Goal: Information Seeking & Learning: Stay updated

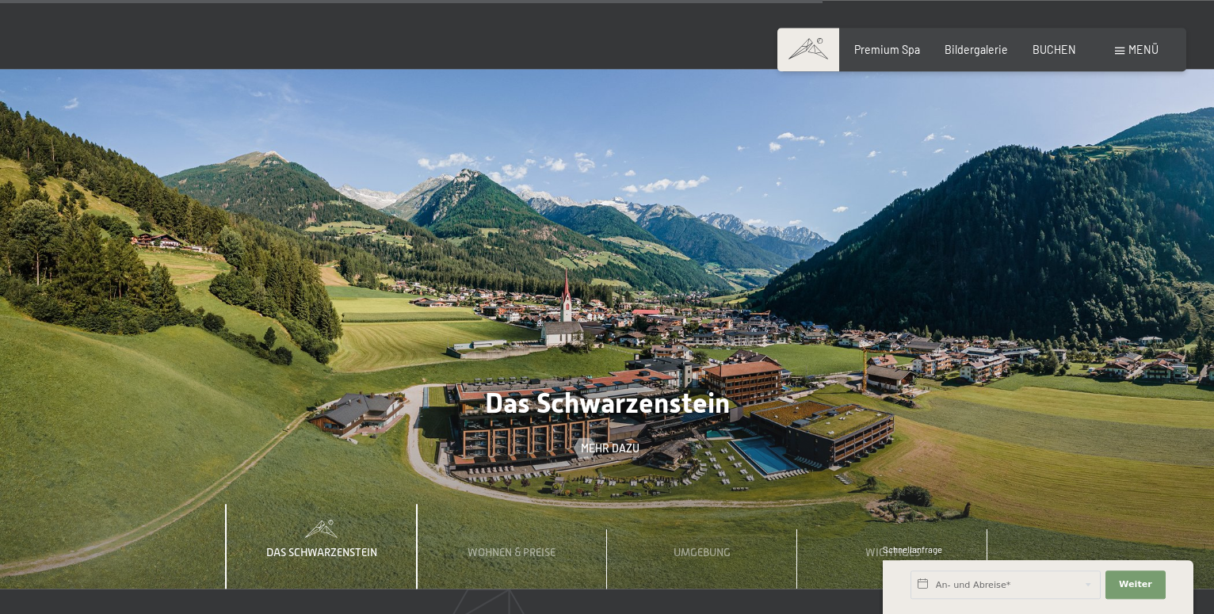
scroll to position [4567, 0]
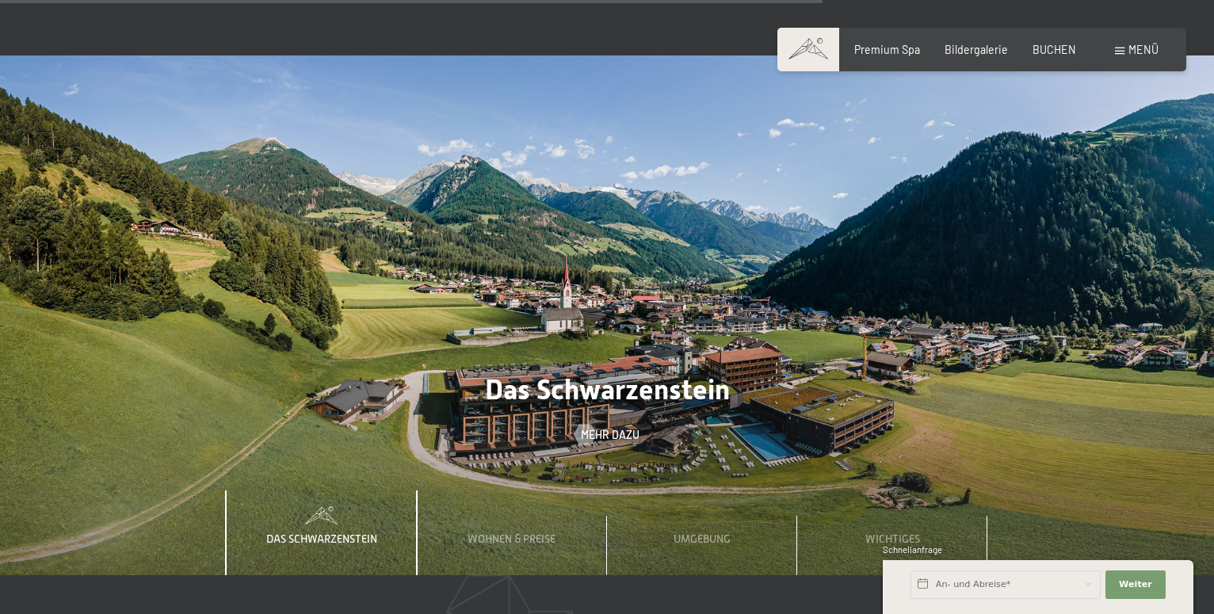
drag, startPoint x: 976, startPoint y: 505, endPoint x: 1090, endPoint y: 508, distance: 114.1
click at [1090, 508] on div "Das Schwarzenstein Mehr dazu Wohnen & Preise Mehr dazu Umgebung Mehr dazu AGBs …" at bounding box center [607, 315] width 1214 height 520
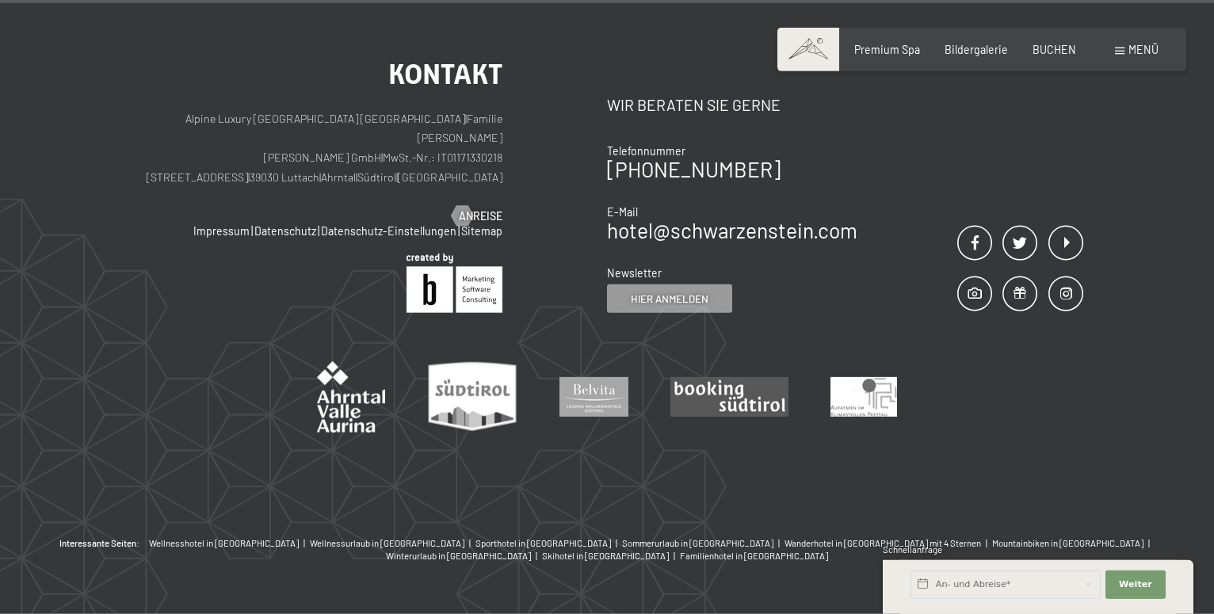
scroll to position [6811, 0]
drag, startPoint x: 1225, startPoint y: 606, endPoint x: 1196, endPoint y: 520, distance: 91.2
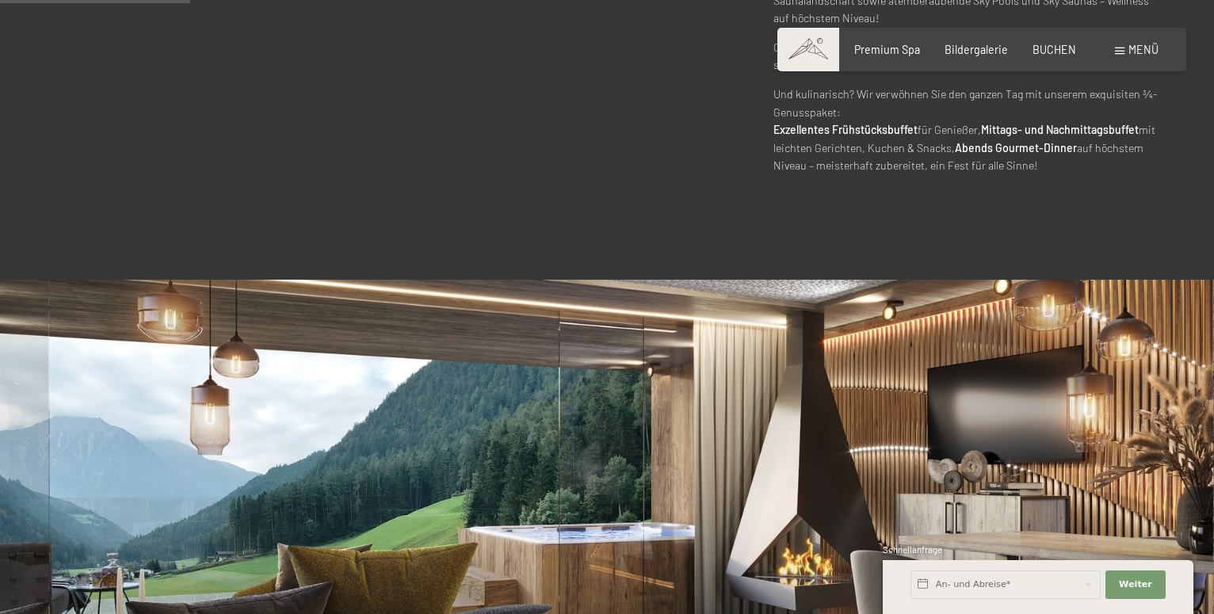
scroll to position [0, 0]
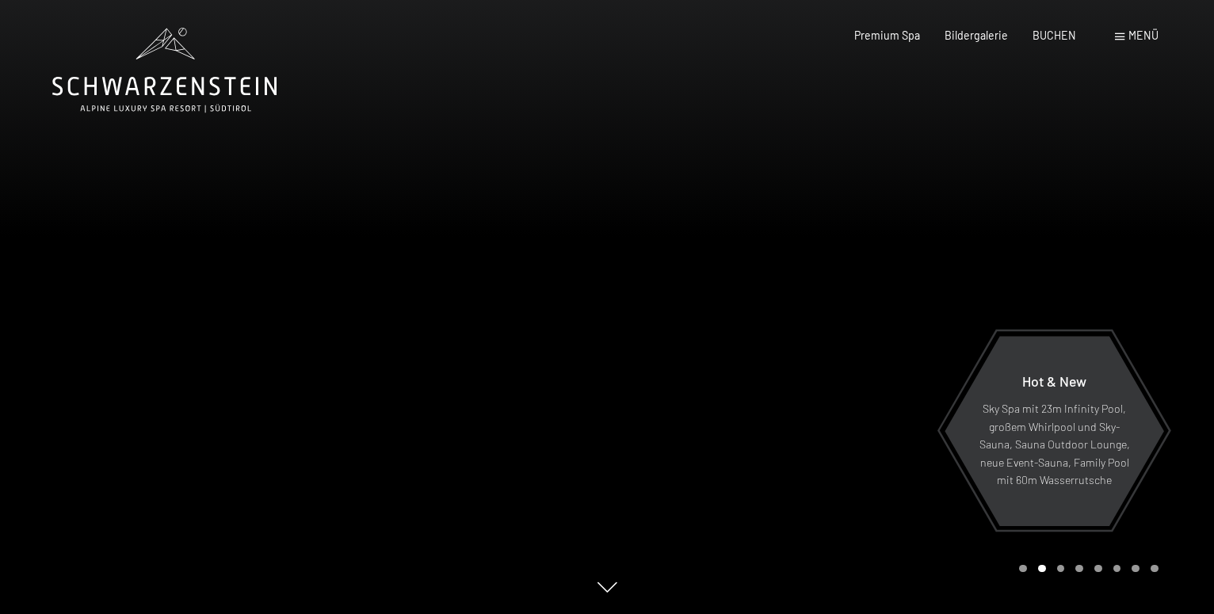
click at [542, 484] on div at bounding box center [303, 307] width 607 height 614
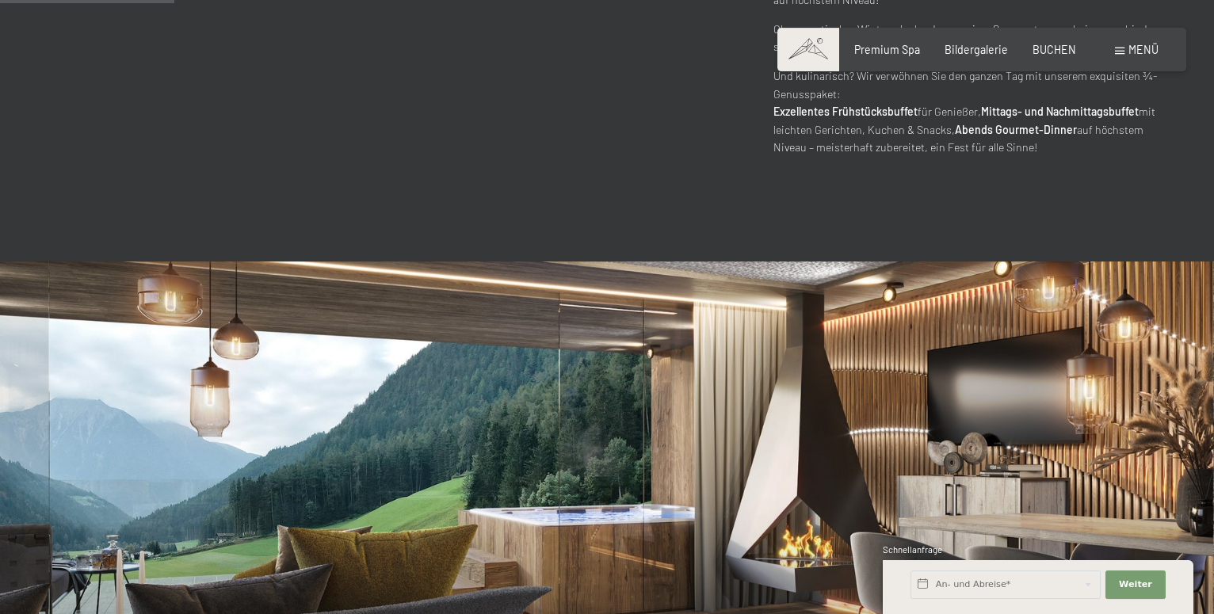
scroll to position [1091, 0]
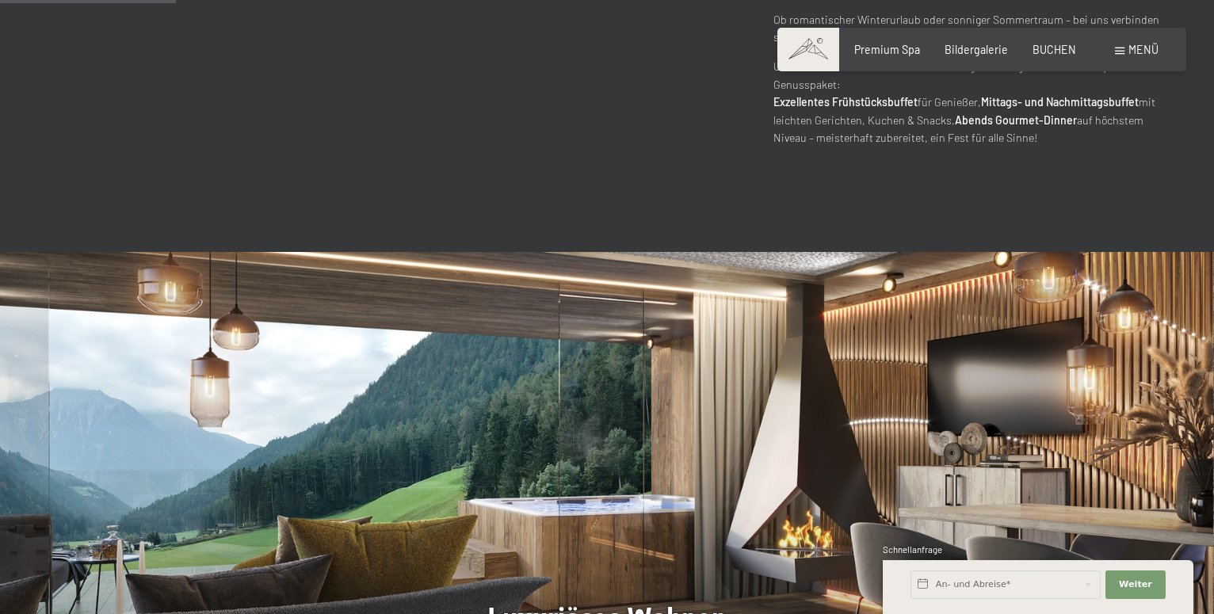
click at [1147, 48] on span "Menü" at bounding box center [1143, 49] width 30 height 13
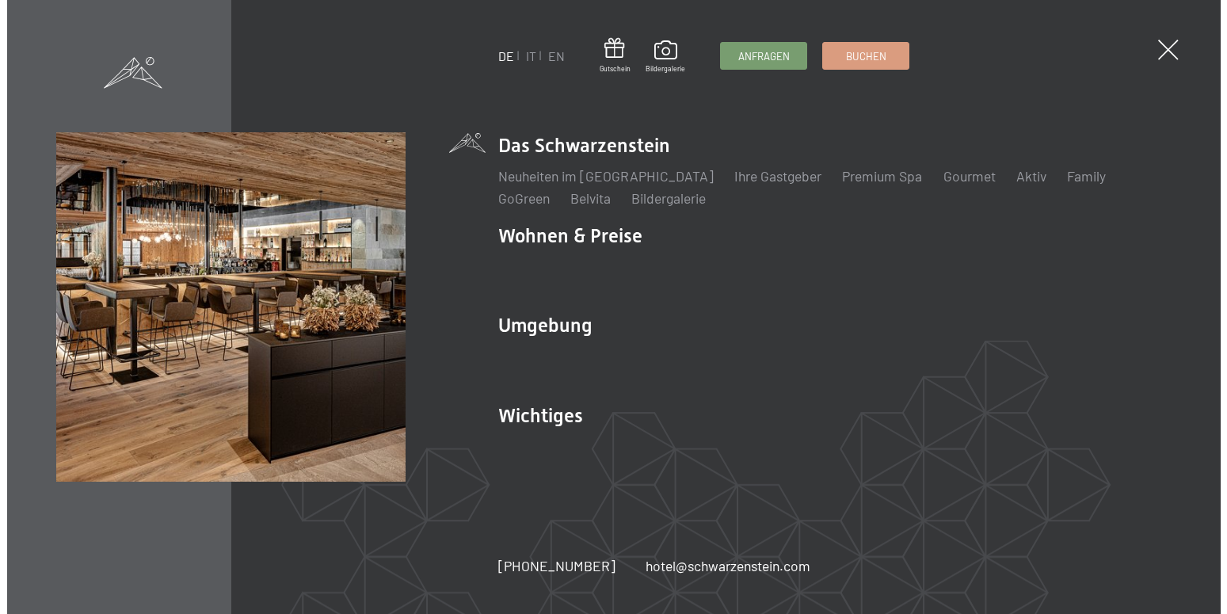
scroll to position [1040, 0]
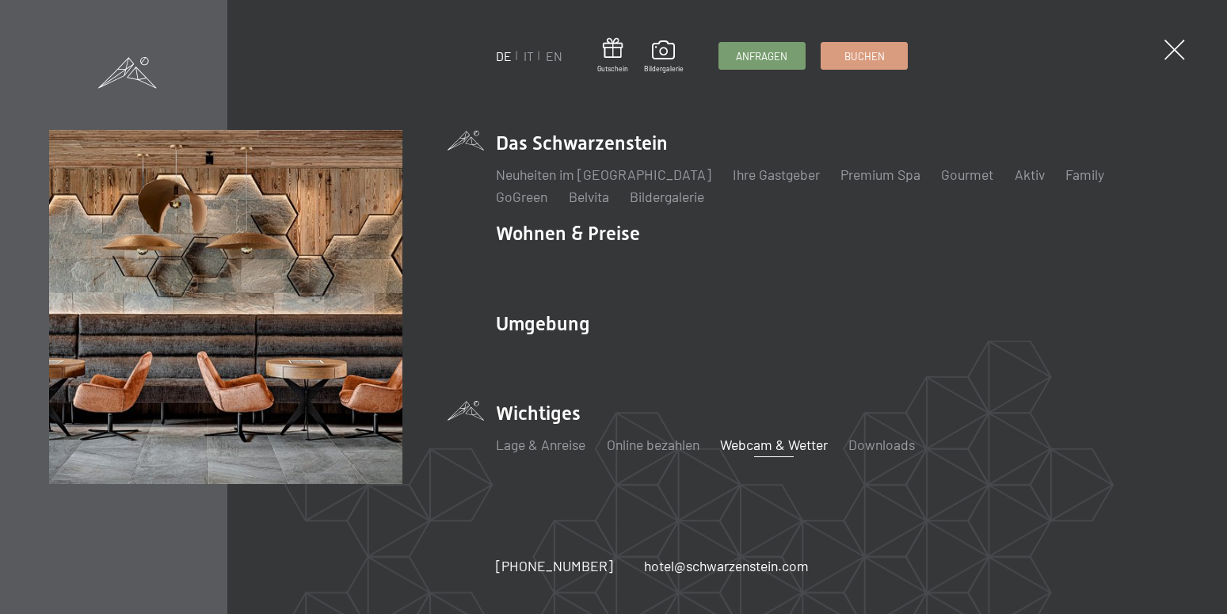
click at [751, 445] on link "Webcam & Wetter" at bounding box center [774, 444] width 108 height 17
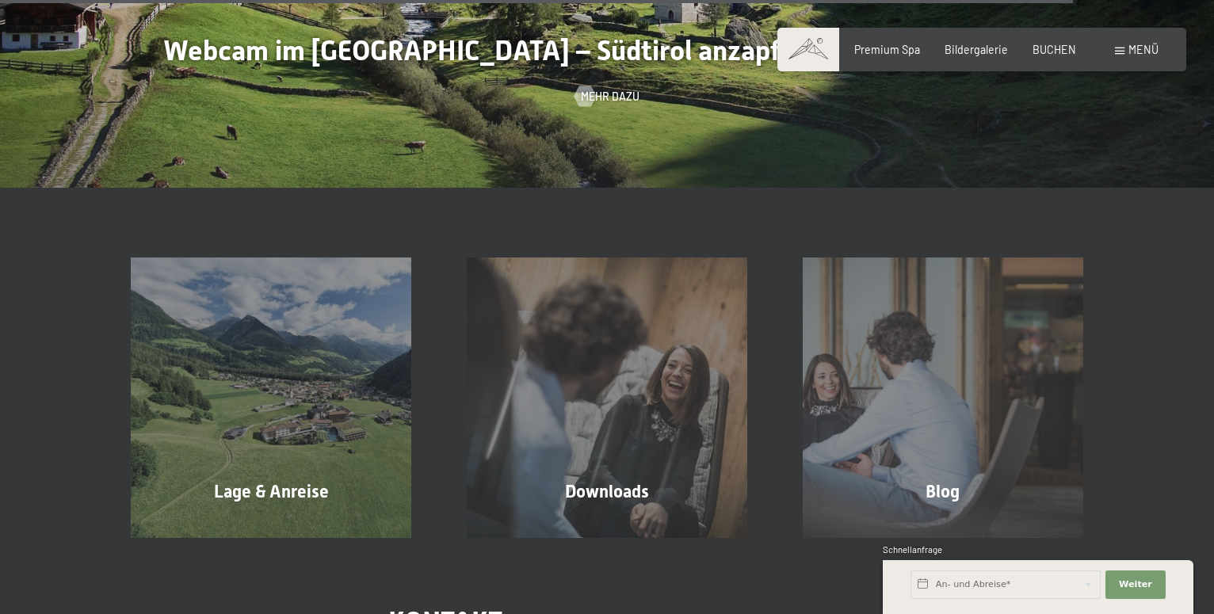
scroll to position [4853, 0]
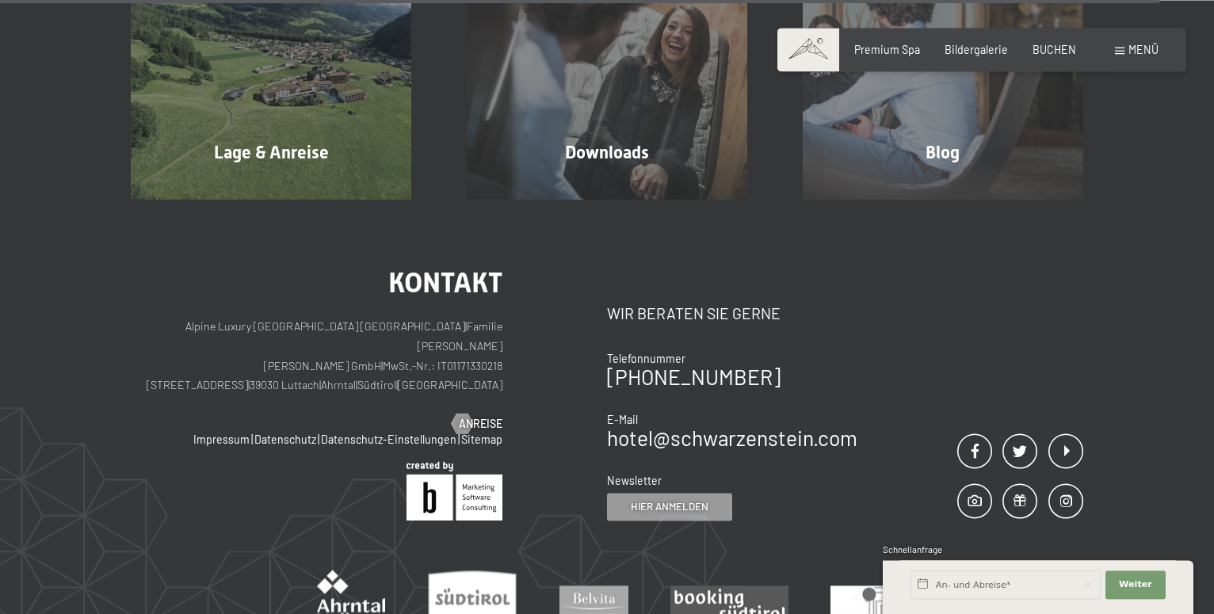
drag, startPoint x: 1223, startPoint y: 6, endPoint x: 1202, endPoint y: 52, distance: 49.6
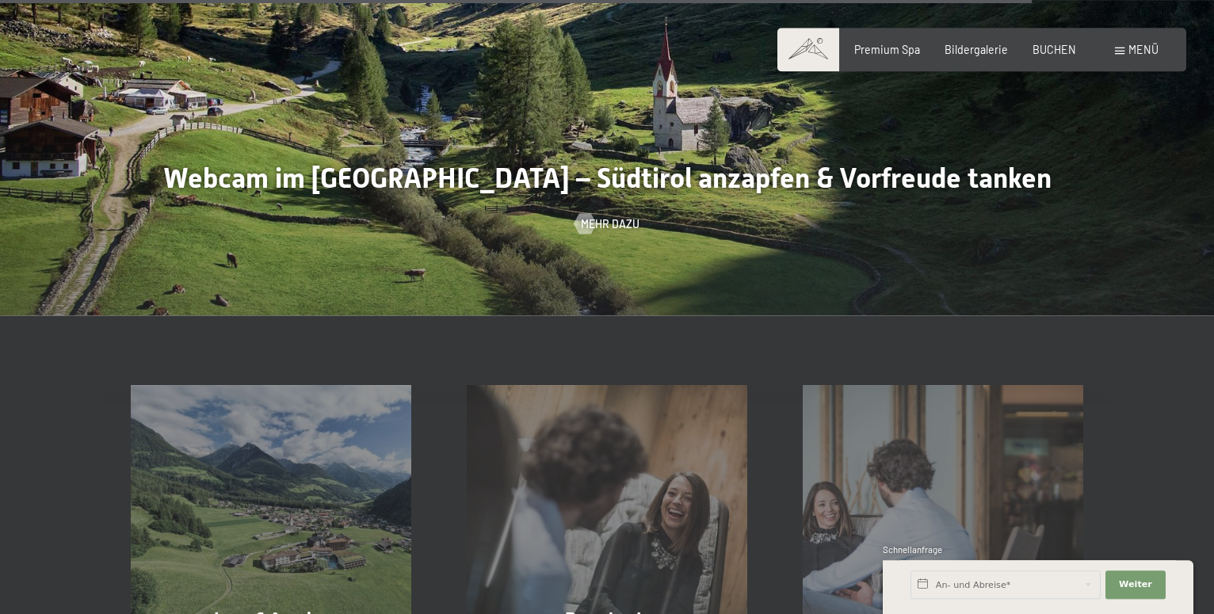
scroll to position [4246, 0]
